Goal: Check status: Check status

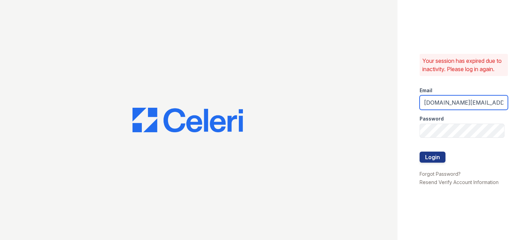
click at [445, 102] on input "[DOMAIN_NAME][EMAIL_ADDRESS][DOMAIN_NAME]" at bounding box center [464, 102] width 88 height 14
click at [449, 101] on input "[DOMAIN_NAME][EMAIL_ADDRESS][DOMAIN_NAME]" at bounding box center [464, 102] width 88 height 14
click at [452, 100] on input "[DOMAIN_NAME][EMAIL_ADDRESS][DOMAIN_NAME]" at bounding box center [464, 102] width 88 height 14
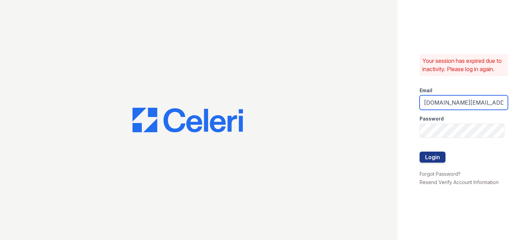
type input "[DOMAIN_NAME][EMAIL_ADDRESS][DOMAIN_NAME]"
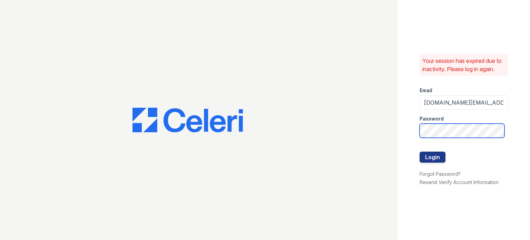
click at [420, 151] on button "Login" at bounding box center [433, 156] width 26 height 11
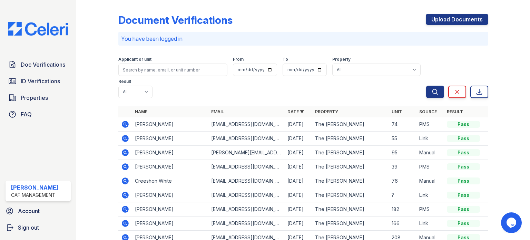
scroll to position [85, 0]
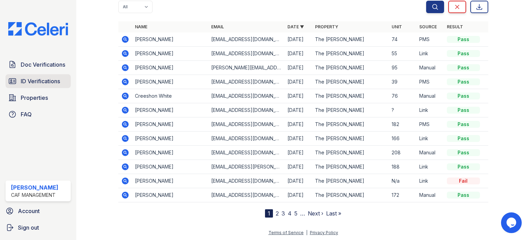
click at [46, 84] on span "ID Verifications" at bounding box center [40, 81] width 39 height 8
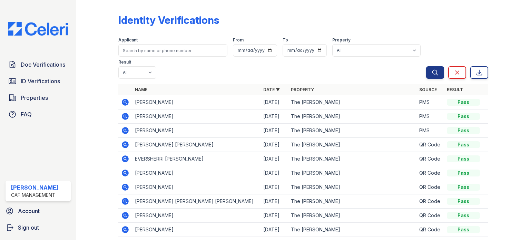
click at [125, 101] on icon at bounding box center [125, 102] width 2 height 2
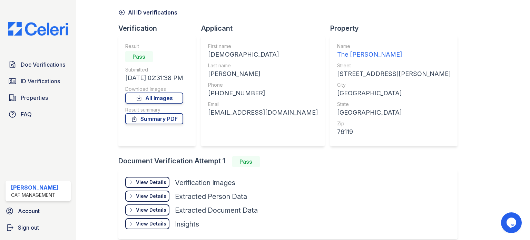
scroll to position [58, 0]
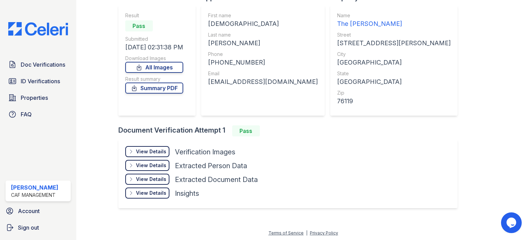
click at [158, 153] on div "View Details" at bounding box center [151, 151] width 30 height 7
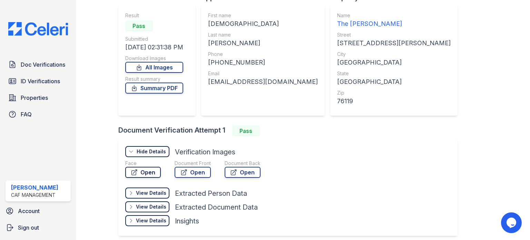
click at [146, 174] on link "Open" at bounding box center [143, 172] width 36 height 11
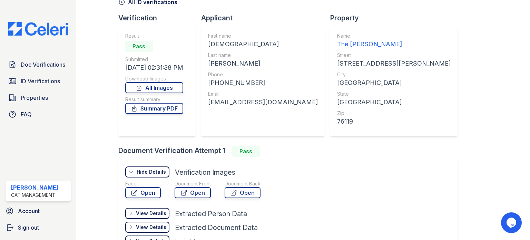
scroll to position [86, 0]
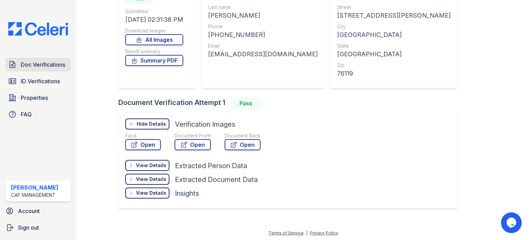
click at [48, 68] on span "Doc Verifications" at bounding box center [43, 64] width 45 height 8
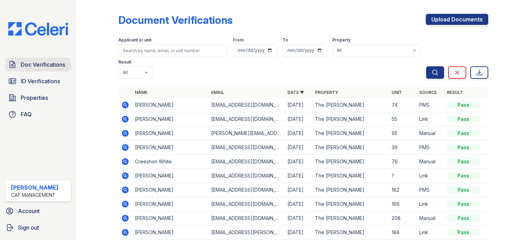
click at [38, 68] on span "Doc Verifications" at bounding box center [43, 64] width 45 height 8
click at [36, 69] on link "Doc Verifications" at bounding box center [38, 65] width 65 height 14
